Goal: Task Accomplishment & Management: Use online tool/utility

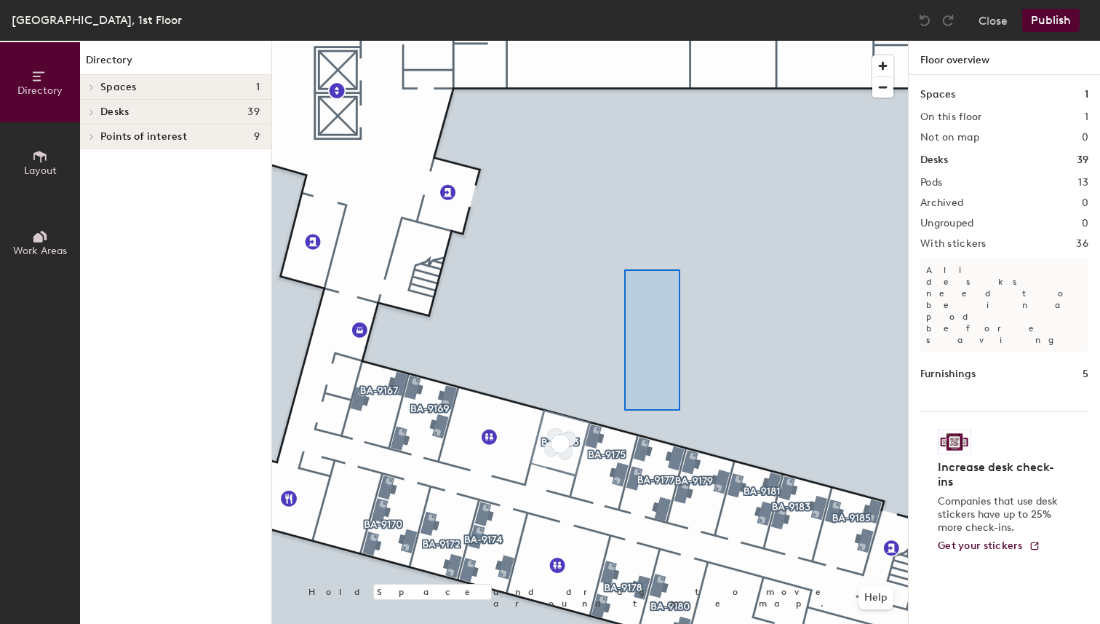
click at [624, 41] on div at bounding box center [590, 41] width 636 height 0
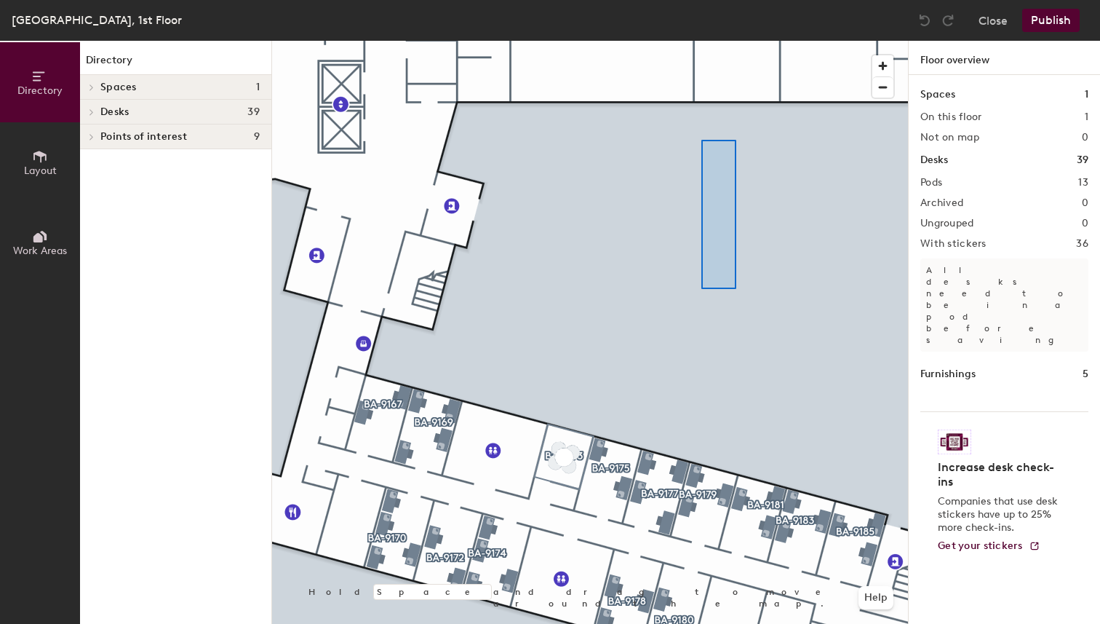
drag, startPoint x: 624, startPoint y: 270, endPoint x: 701, endPoint y: 133, distance: 156.7
click at [702, 140] on div at bounding box center [719, 214] width 35 height 149
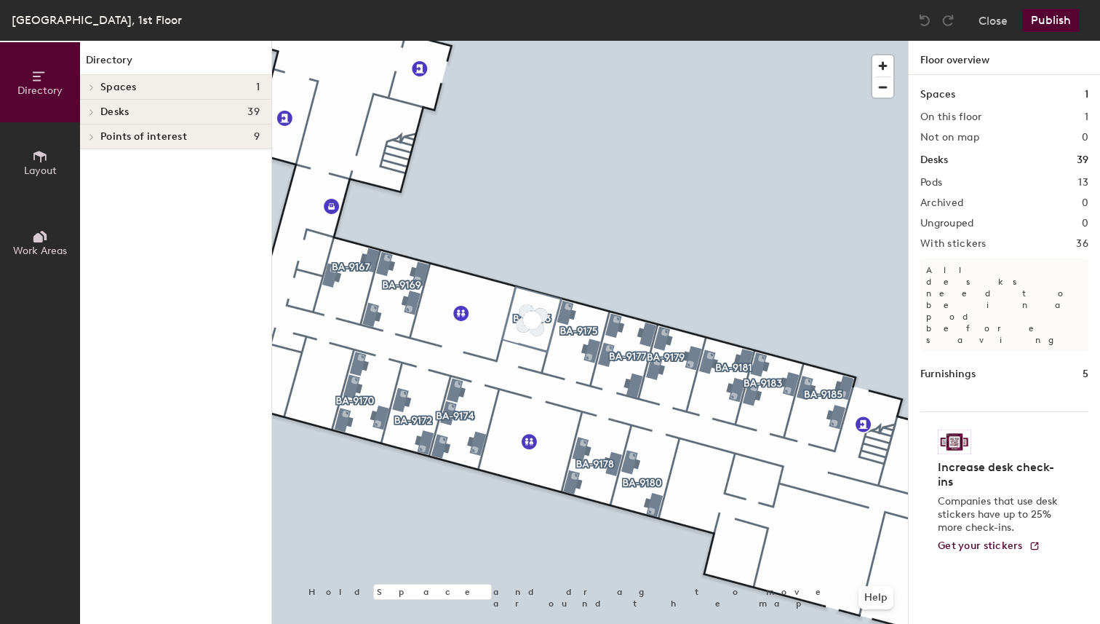
click at [573, 23] on div "[GEOGRAPHIC_DATA], 1st Floor Close Publish Directory Layout Work Areas Director…" at bounding box center [550, 312] width 1100 height 624
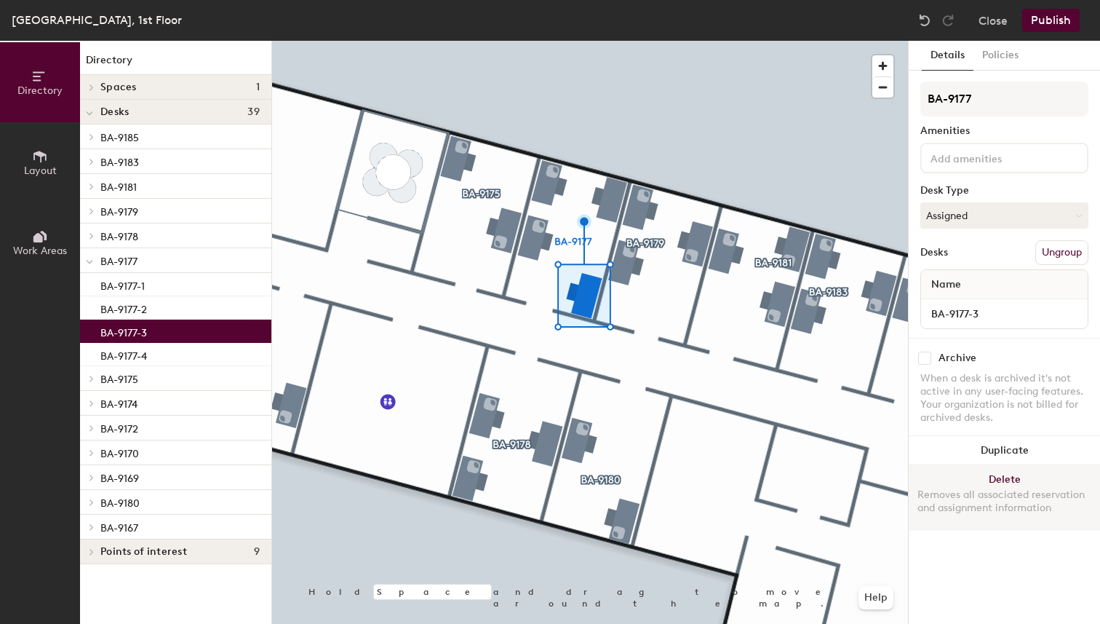
click at [968, 476] on button "Delete Removes all associated reservation and assignment information" at bounding box center [1004, 497] width 191 height 64
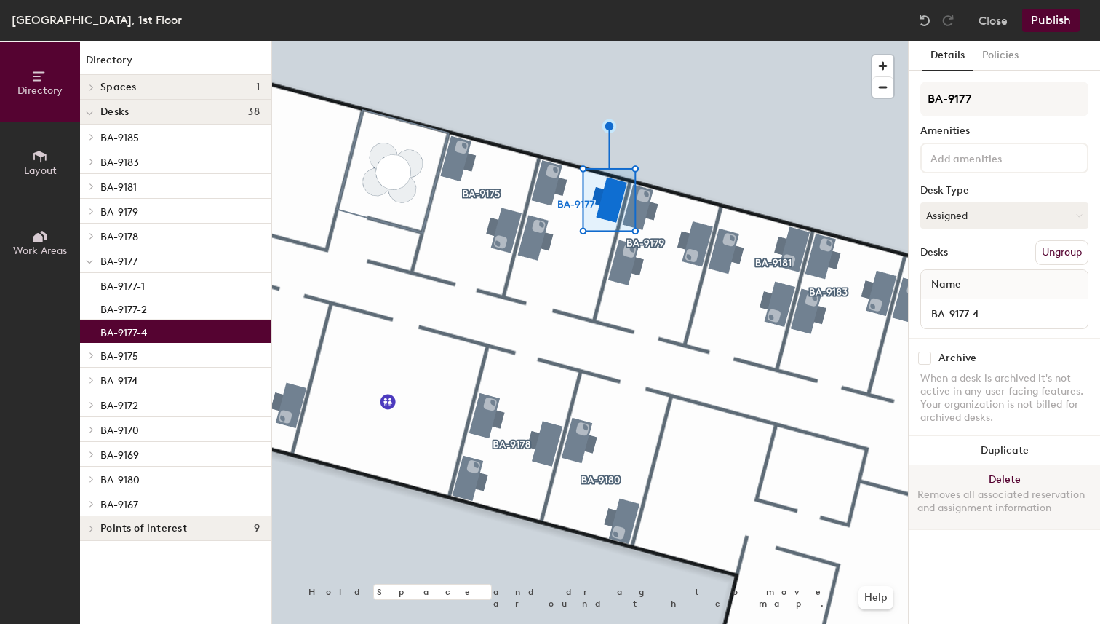
click at [996, 479] on button "Delete Removes all associated reservation and assignment information" at bounding box center [1004, 497] width 191 height 64
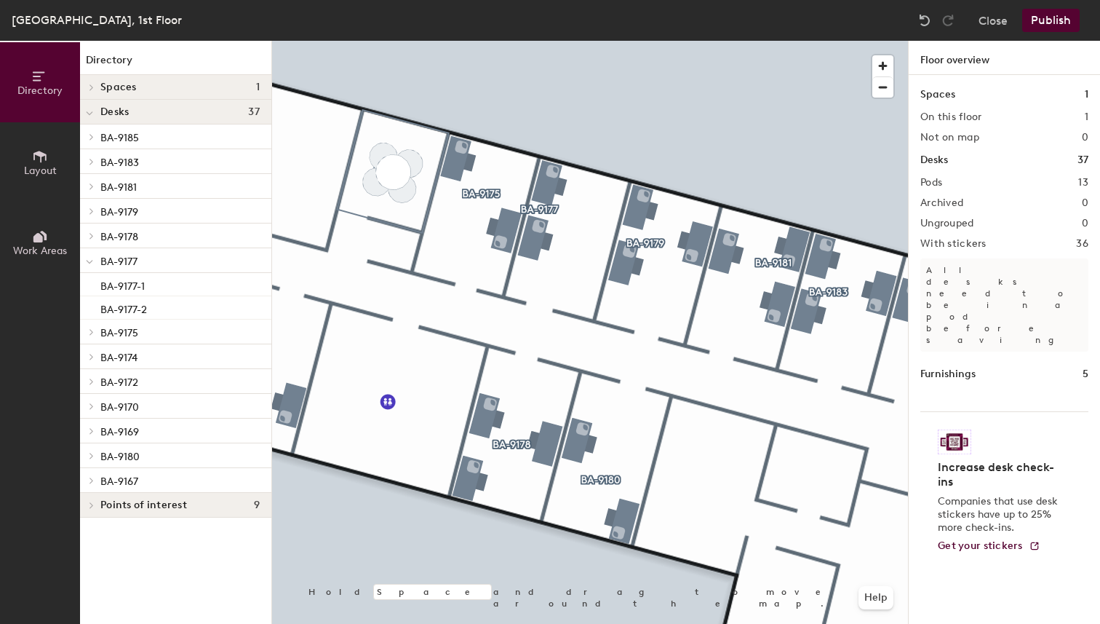
click at [1039, 25] on button "Publish" at bounding box center [1051, 20] width 57 height 23
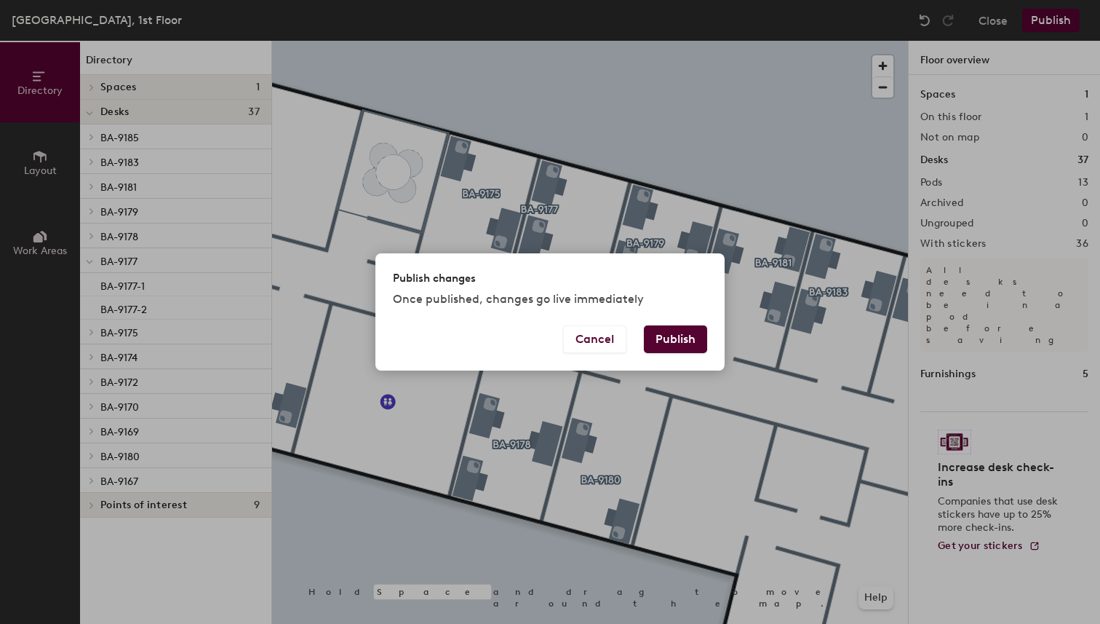
click at [662, 340] on button "Publish" at bounding box center [675, 339] width 63 height 28
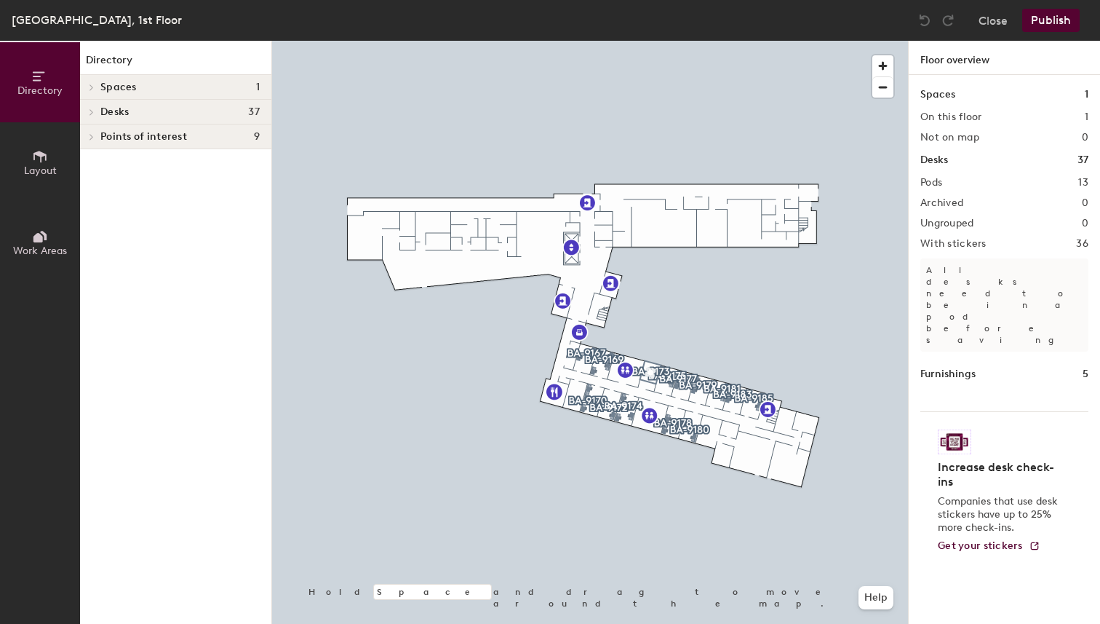
click at [418, 41] on div at bounding box center [590, 41] width 636 height 0
click at [881, 68] on span "button" at bounding box center [883, 65] width 21 height 21
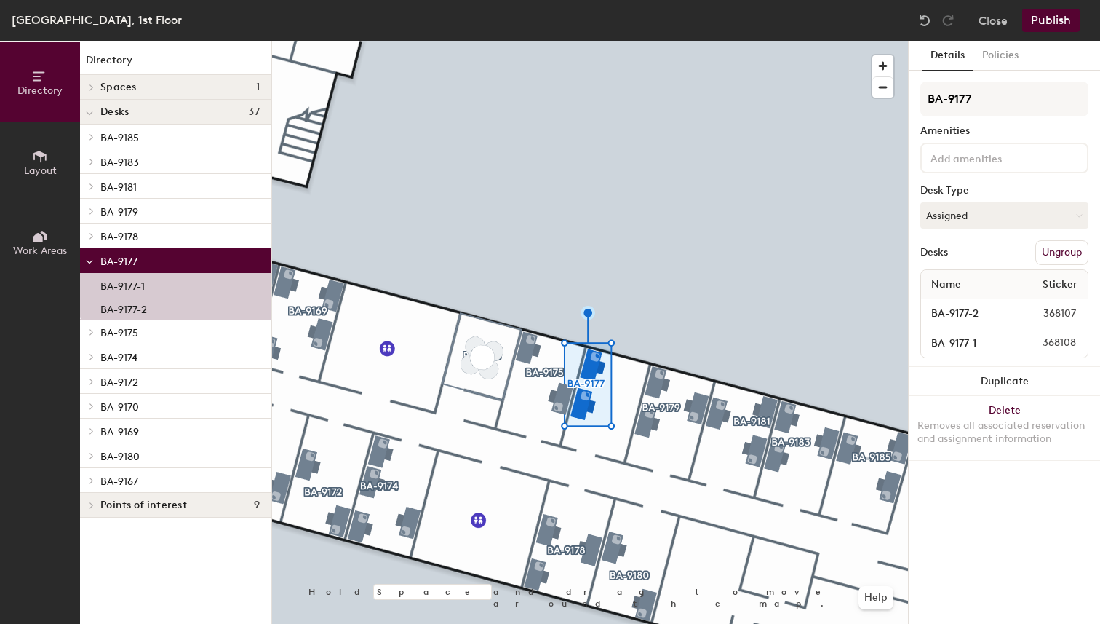
click at [1042, 23] on button "Publish" at bounding box center [1051, 20] width 57 height 23
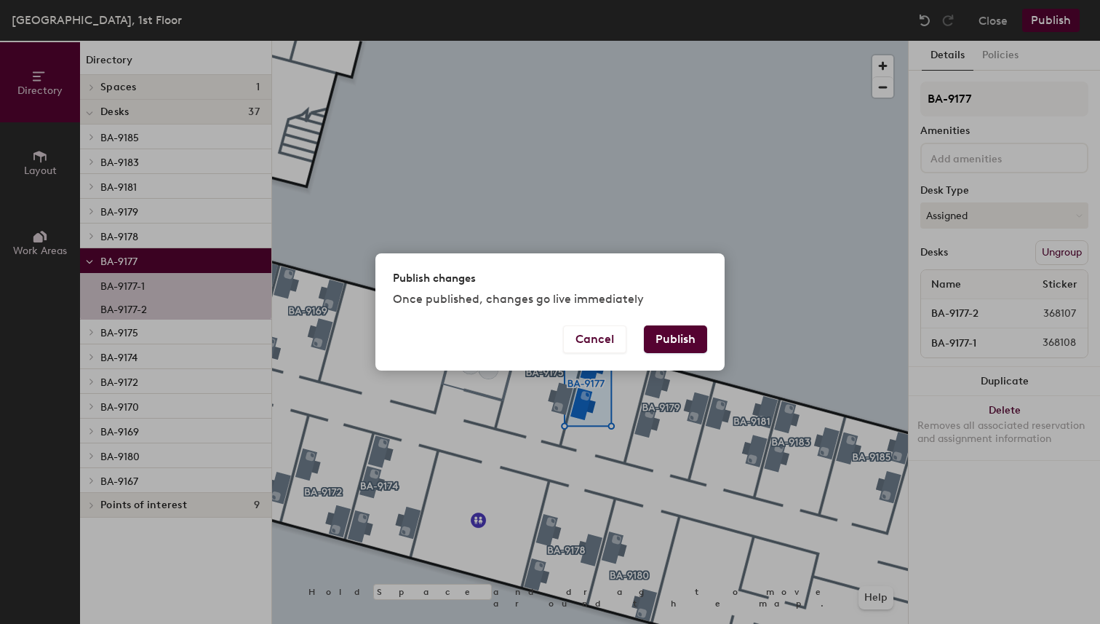
click at [673, 338] on button "Publish" at bounding box center [675, 339] width 63 height 28
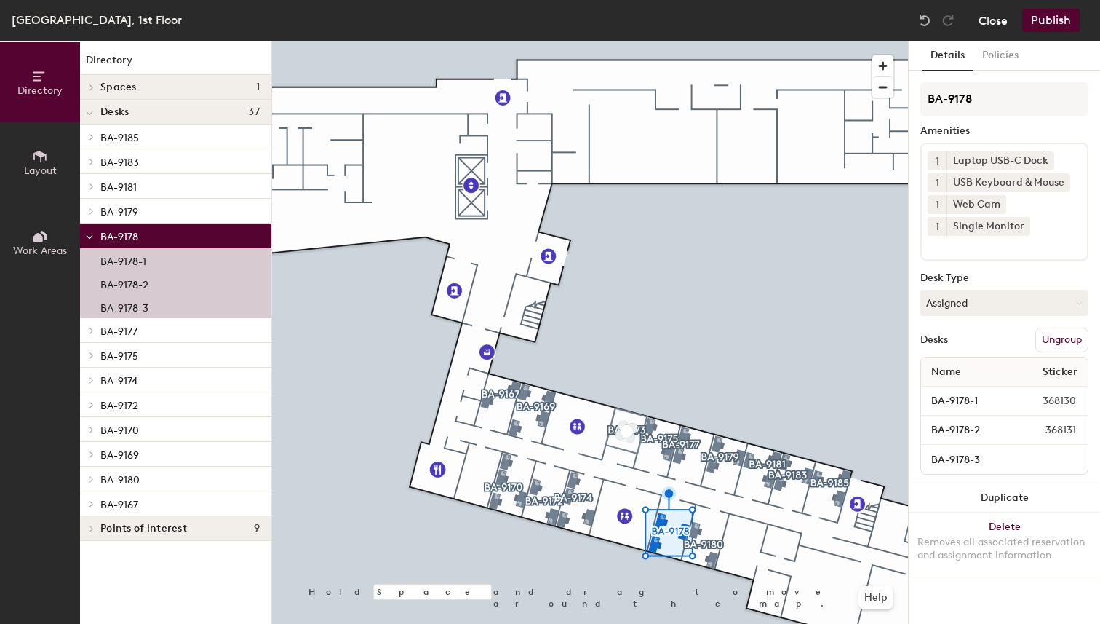
click at [1001, 27] on button "Close" at bounding box center [993, 20] width 29 height 23
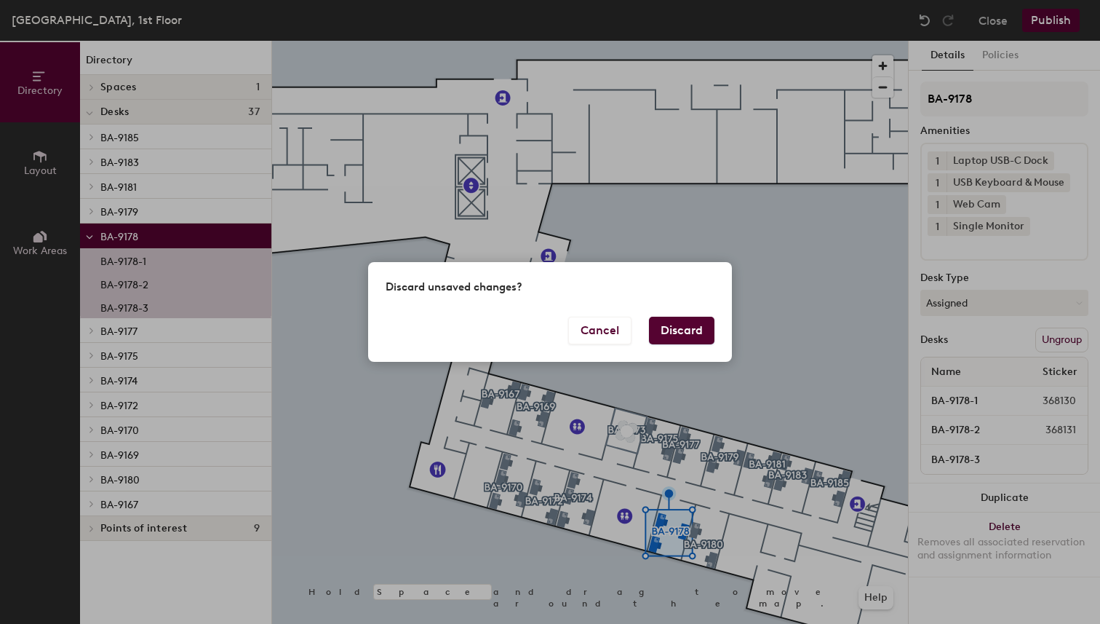
click at [683, 324] on button "Discard" at bounding box center [682, 331] width 66 height 28
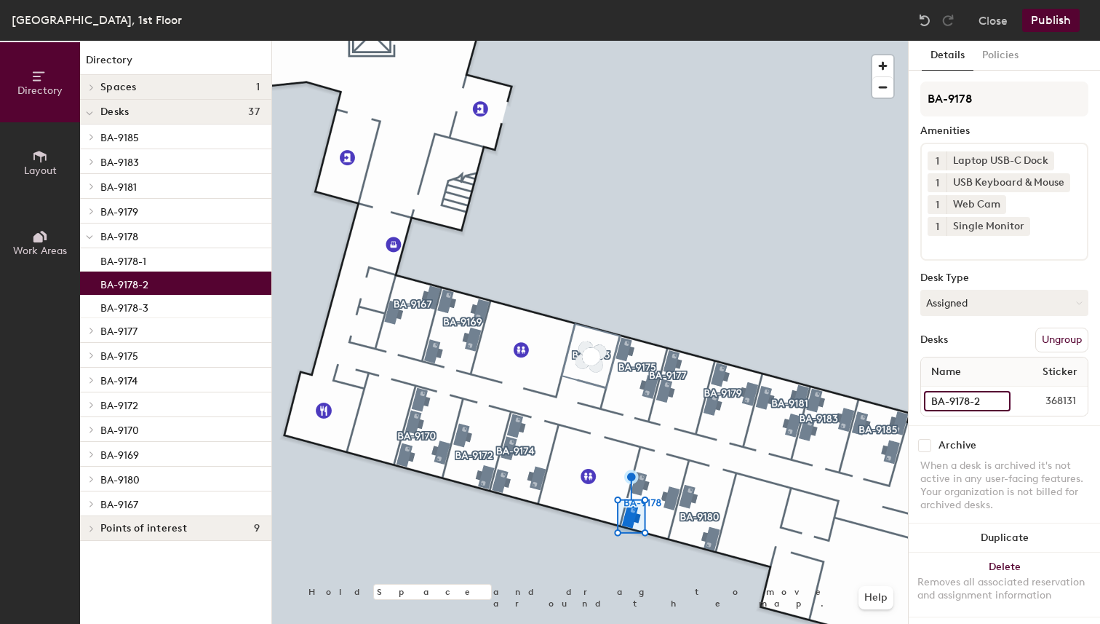
click at [999, 402] on input "BA-9178-2" at bounding box center [967, 401] width 87 height 20
click at [989, 401] on input "BA-9178-2" at bounding box center [967, 401] width 87 height 20
type input "BA-9178-1"
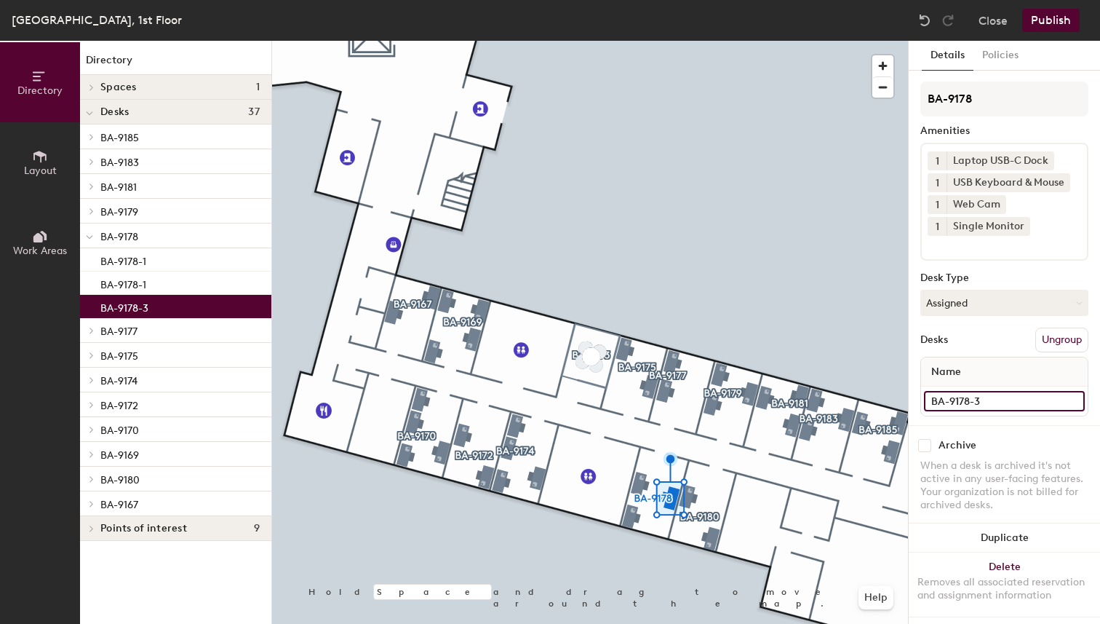
click at [996, 405] on input "BA-9178-3" at bounding box center [1004, 401] width 161 height 20
type input "BA-9178-2"
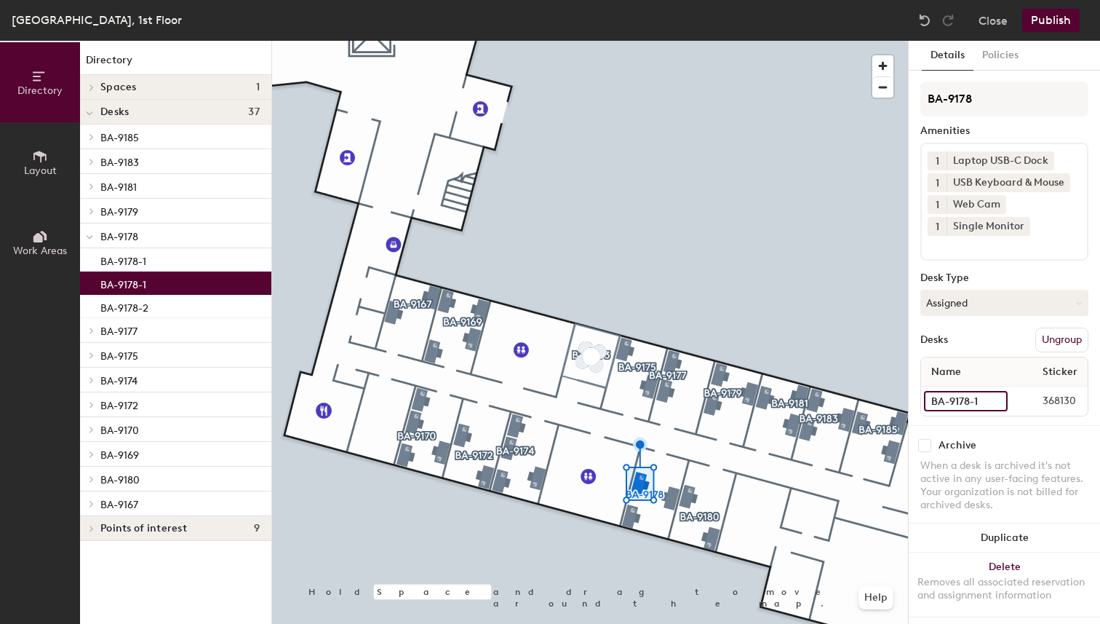
click at [983, 401] on input "BA-9178-1" at bounding box center [966, 401] width 84 height 20
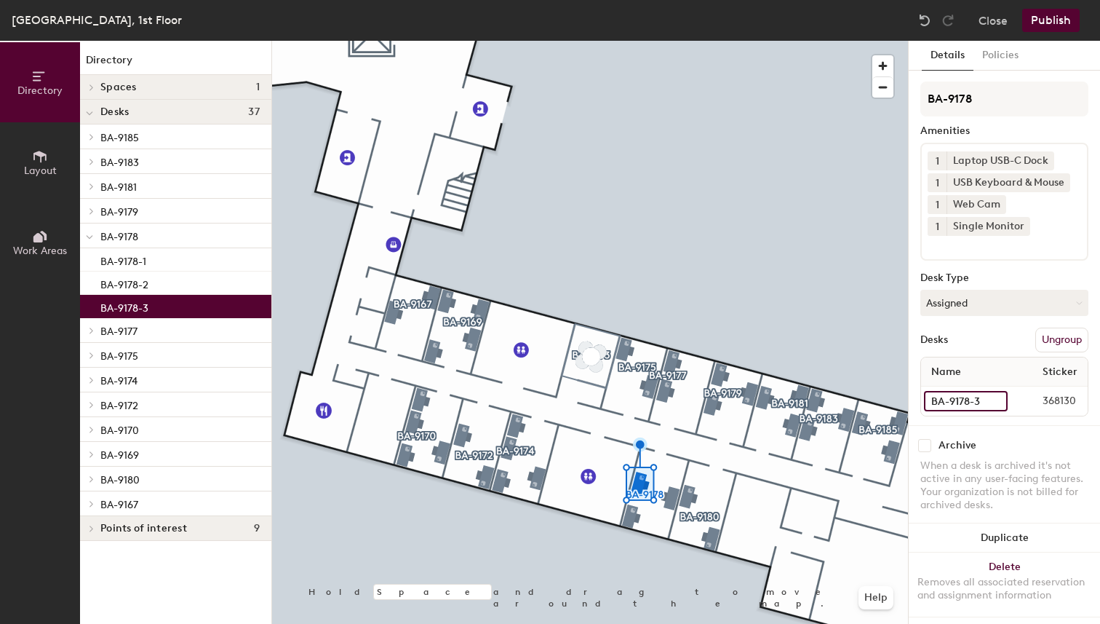
type input "BA-9178-3"
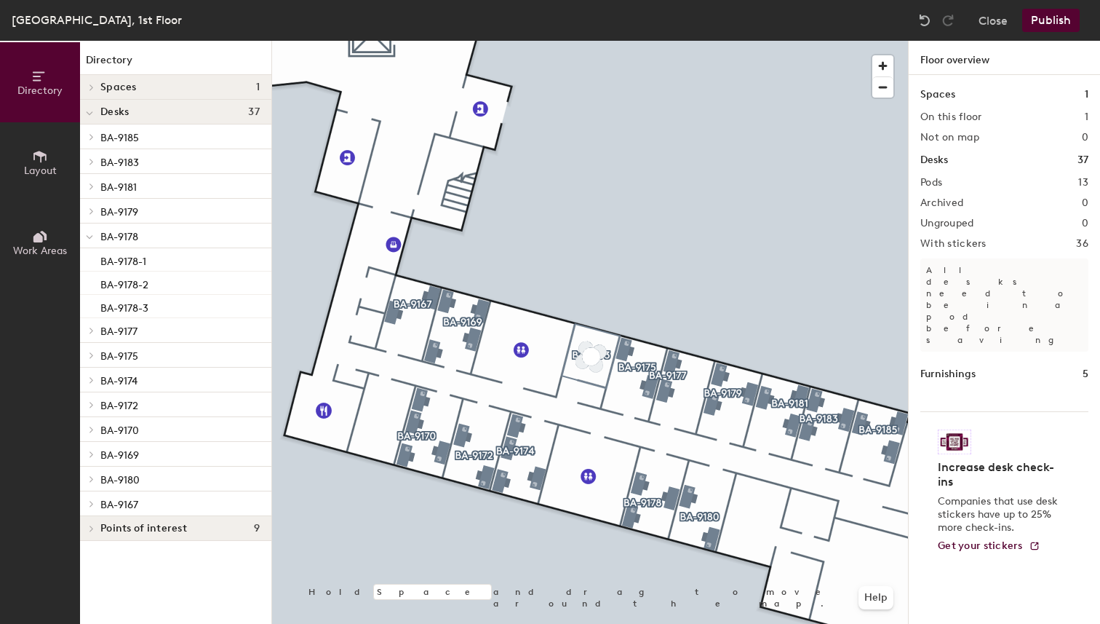
click at [1047, 18] on button "Publish" at bounding box center [1051, 20] width 57 height 23
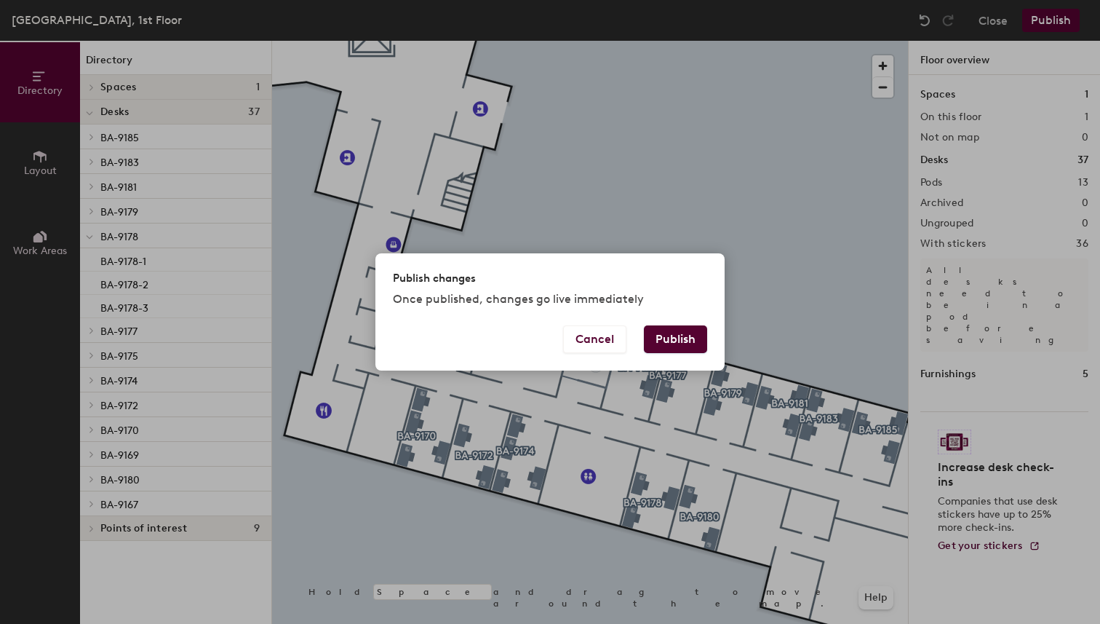
click at [675, 330] on button "Publish" at bounding box center [675, 339] width 63 height 28
